Goal: Task Accomplishment & Management: Manage account settings

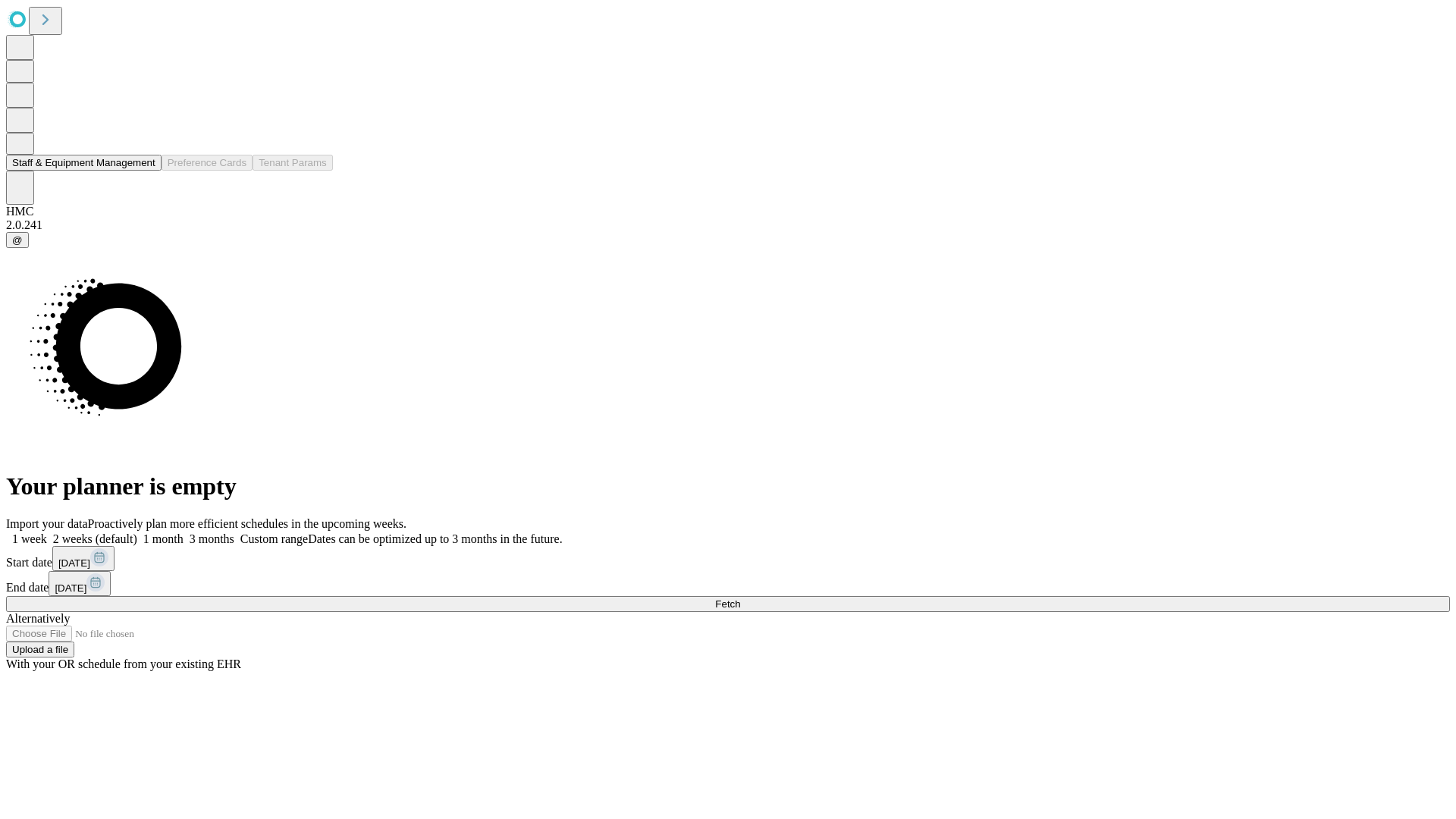
click at [145, 170] on button "Staff & Equipment Management" at bounding box center [84, 162] width 156 height 15
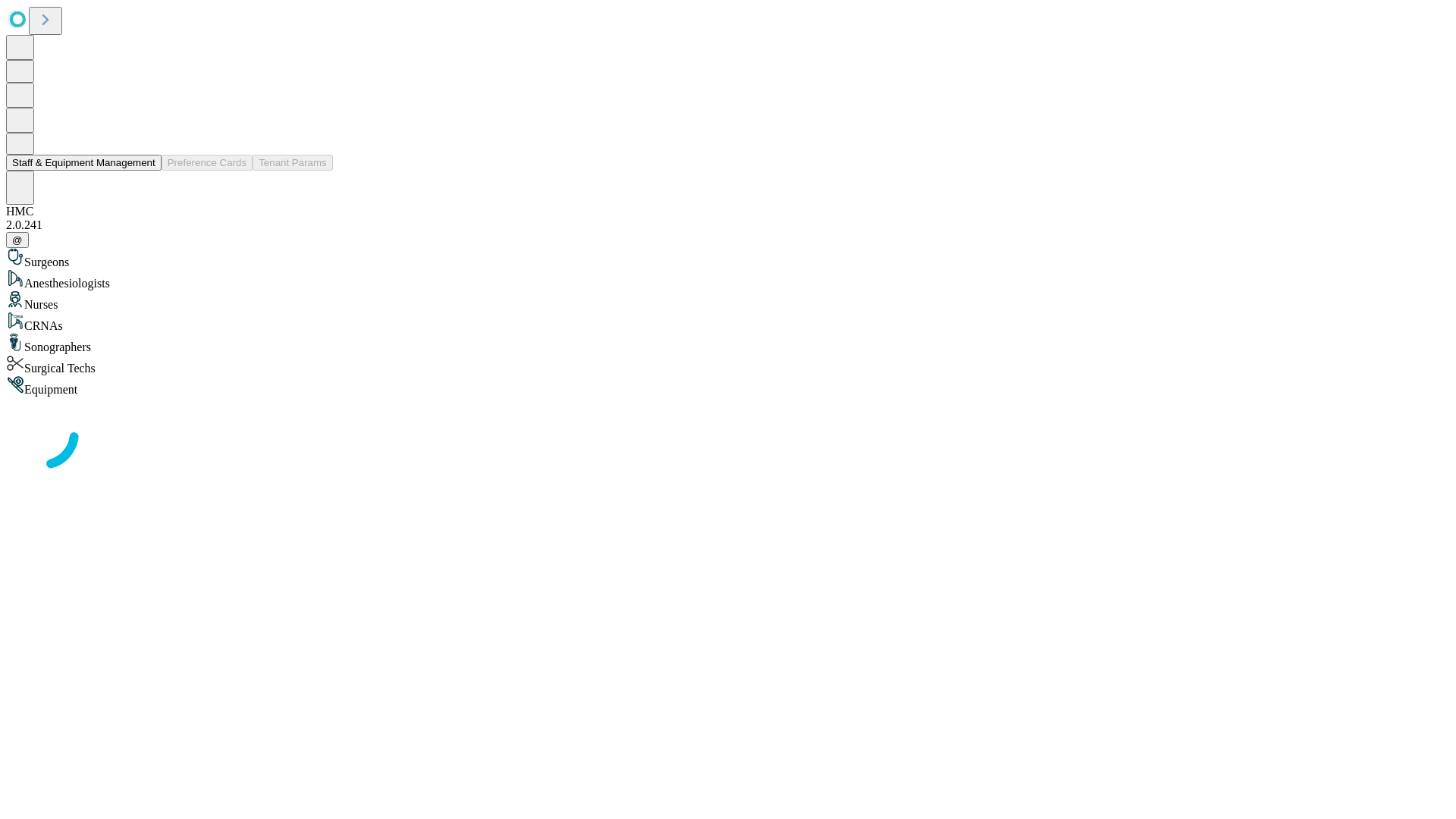
click at [145, 170] on button "Staff & Equipment Management" at bounding box center [84, 162] width 156 height 15
